Goal: Task Accomplishment & Management: Complete application form

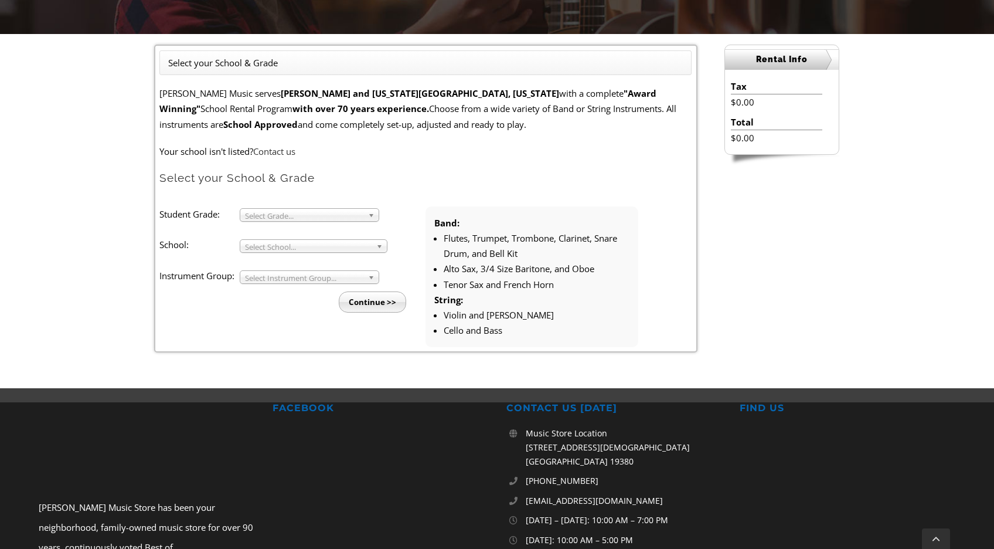
scroll to position [285, 0]
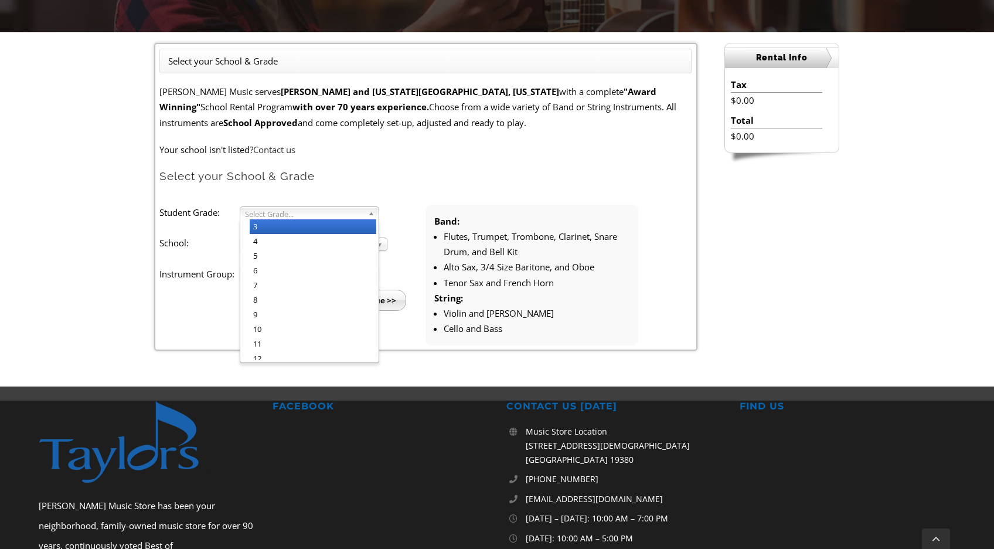
click at [337, 211] on span "Select Grade..." at bounding box center [304, 214] width 118 height 14
click at [329, 241] on li "4" at bounding box center [313, 241] width 127 height 15
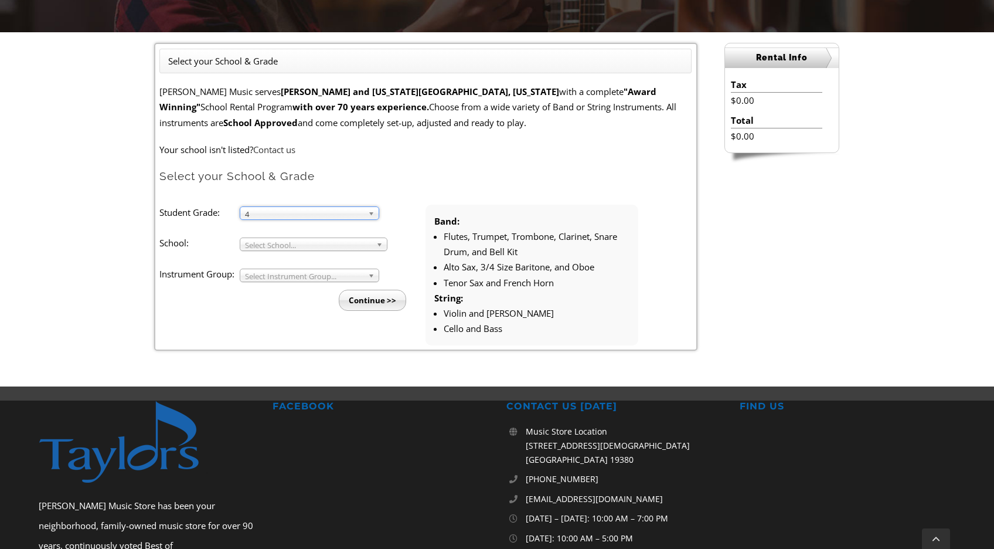
click at [326, 243] on span "Select School..." at bounding box center [308, 245] width 127 height 14
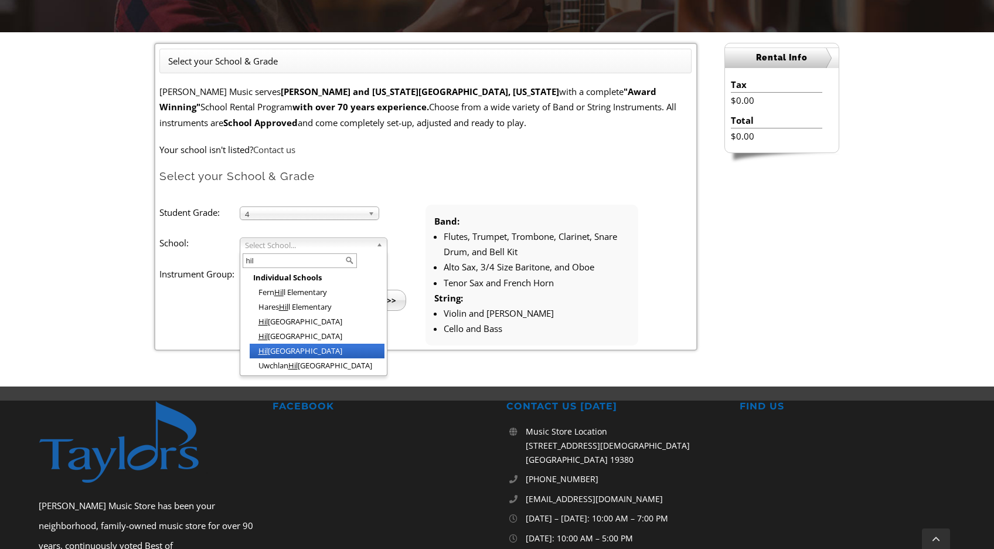
type input "hil"
click at [312, 343] on li "Hil lside Elementary" at bounding box center [317, 350] width 135 height 15
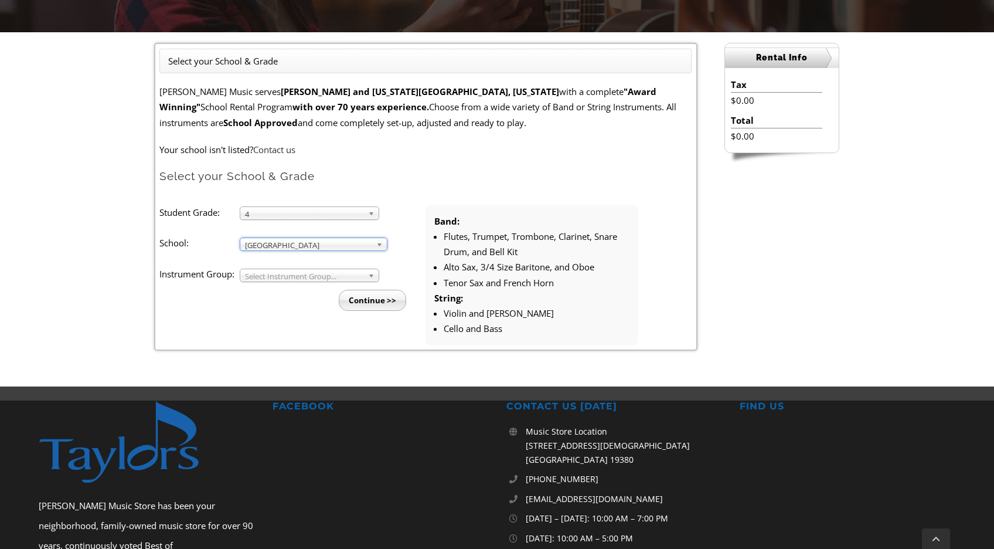
click at [307, 275] on span "Select Instrument Group..." at bounding box center [304, 276] width 118 height 14
click at [306, 285] on li "Band" at bounding box center [313, 288] width 127 height 15
click at [372, 295] on input "Continue >>" at bounding box center [372, 300] width 67 height 21
click at [287, 273] on span "Band" at bounding box center [304, 276] width 118 height 14
click at [281, 302] on li "Strings" at bounding box center [313, 303] width 127 height 15
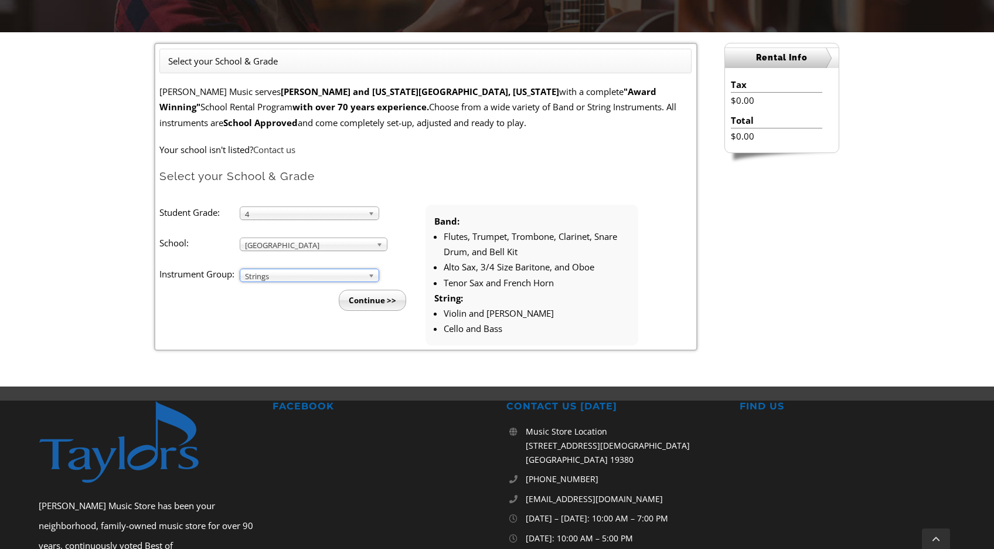
click at [370, 301] on input "Continue >>" at bounding box center [372, 300] width 67 height 21
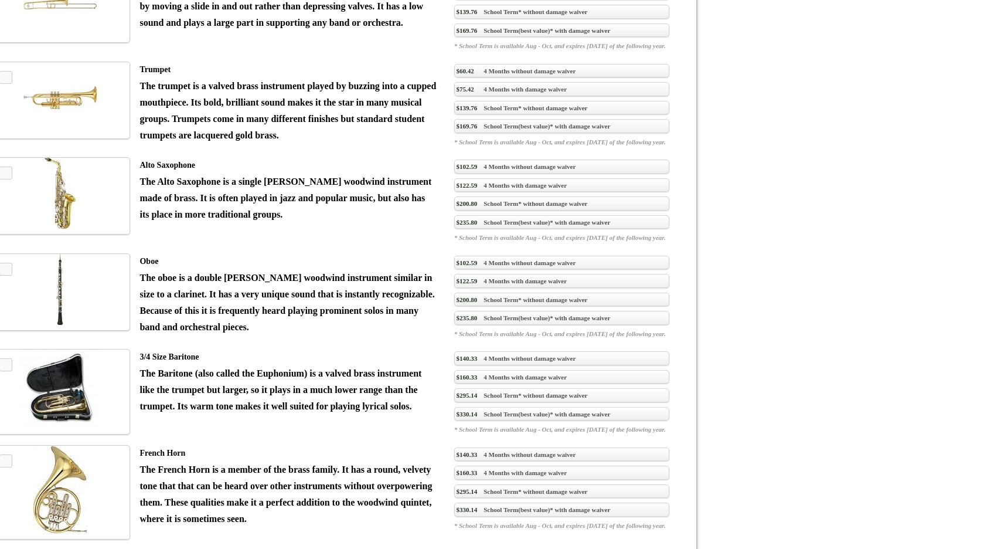
scroll to position [1467, 0]
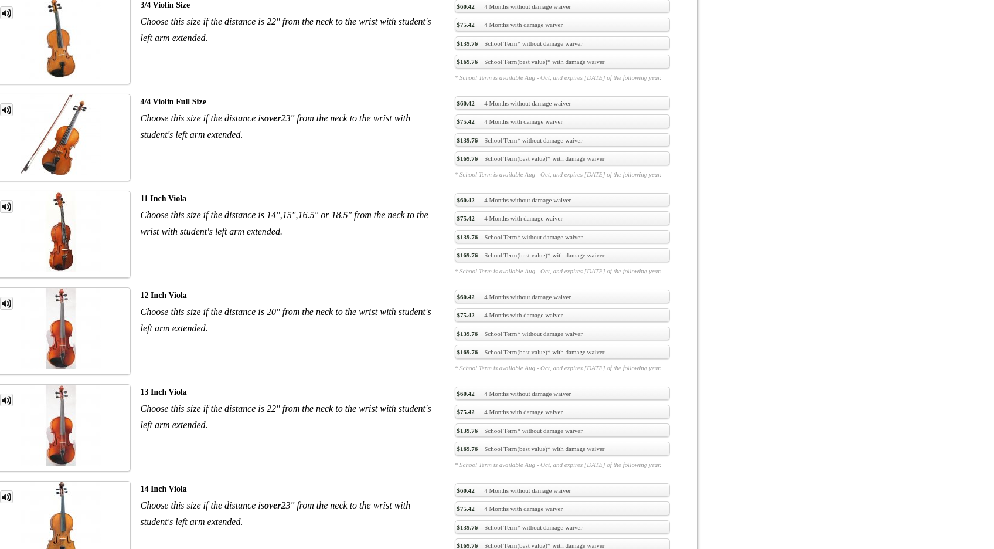
scroll to position [1376, 0]
